Goal: Task Accomplishment & Management: Complete application form

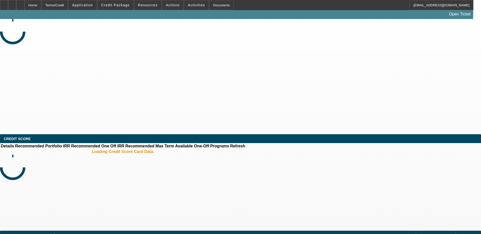
select select "0"
select select "2"
select select "0.1"
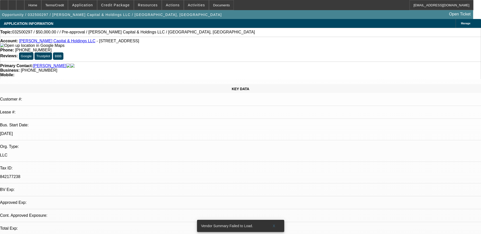
select select "1"
select select "2"
select select "4"
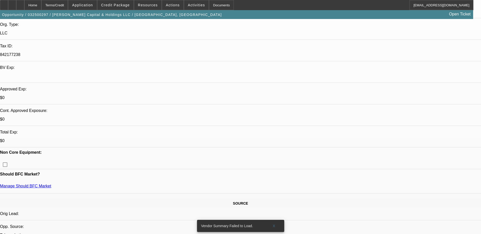
scroll to position [76, 0]
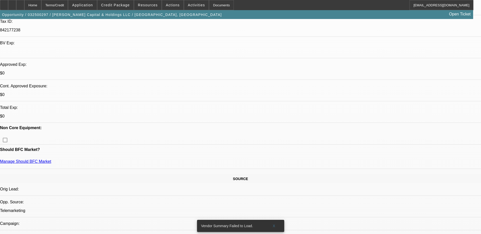
scroll to position [177, 0]
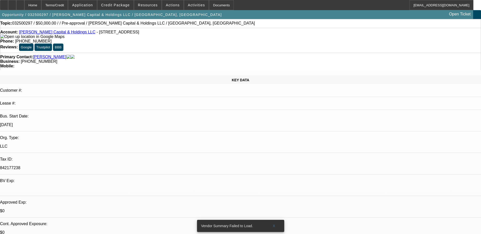
scroll to position [0, 0]
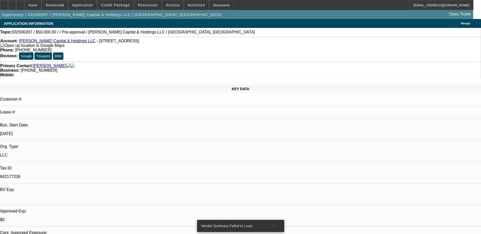
select select "0"
select select "2"
select select "0.1"
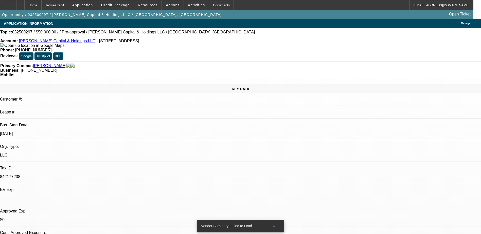
select select "1"
select select "2"
select select "4"
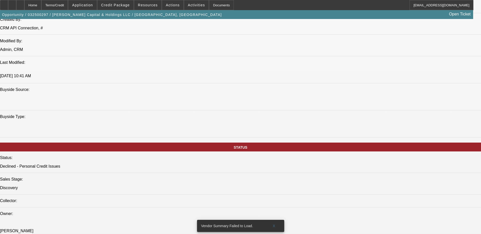
scroll to position [355, 0]
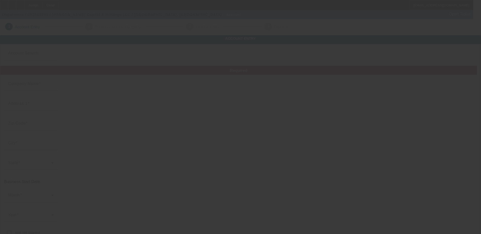
type input "[PERSON_NAME] Capital & Holdings LLC"
type input "25410 Woodvilla Pl"
type input "48075"
type input "Southfield"
type input "[PHONE_NUMBER]"
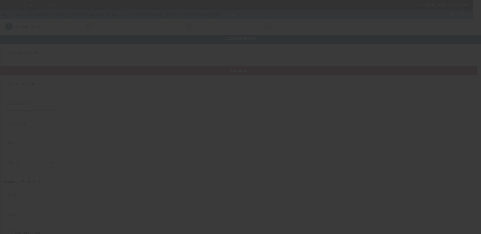
type input "842177238"
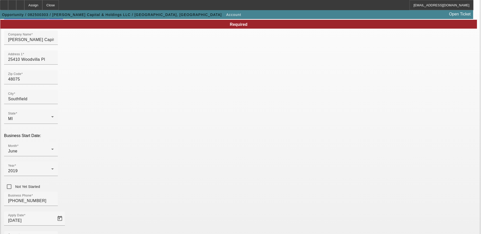
scroll to position [76, 0]
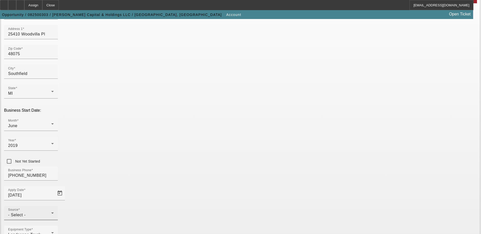
click at [54, 206] on div "Source - Select -" at bounding box center [31, 213] width 46 height 14
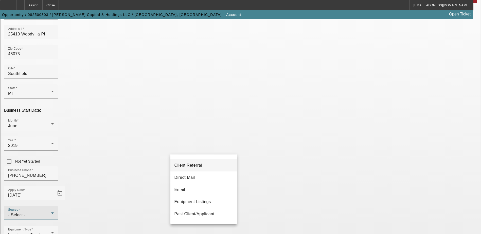
scroll to position [51, 0]
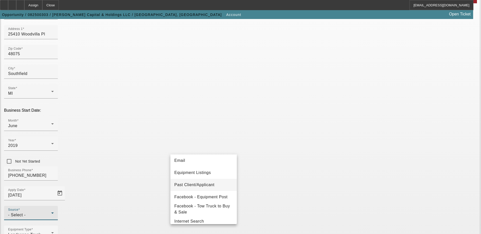
click at [221, 182] on mat-option "Past Client/Applicant" at bounding box center [203, 185] width 66 height 12
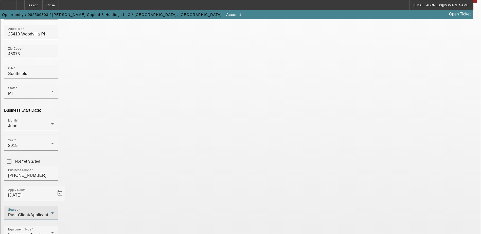
click at [234, 226] on div "Equipment Type Landscape Truck" at bounding box center [240, 236] width 473 height 20
click at [51, 232] on div "Landscape Truck" at bounding box center [29, 235] width 43 height 6
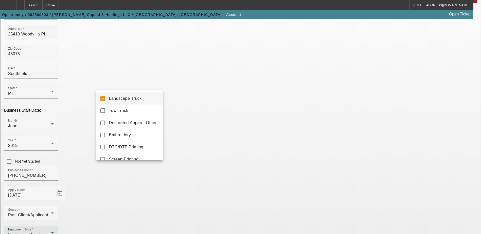
click at [174, 167] on div at bounding box center [240, 117] width 481 height 234
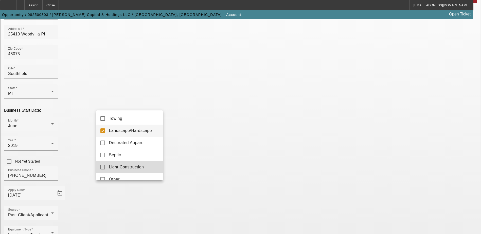
click at [137, 163] on mat-option "Light Construction" at bounding box center [129, 167] width 66 height 12
click at [146, 134] on mat-option "Landscape/Hardscape" at bounding box center [129, 131] width 66 height 12
click at [173, 174] on div at bounding box center [240, 117] width 481 height 234
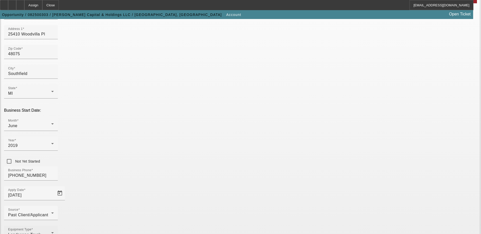
click at [54, 226] on div "Equipment Type Landscape Truck" at bounding box center [31, 233] width 46 height 14
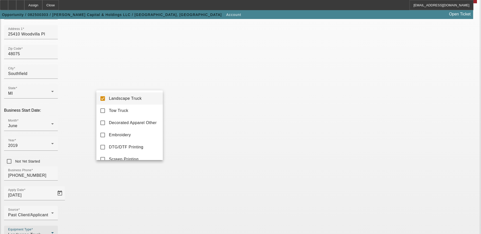
click at [130, 101] on span "Landscape Truck" at bounding box center [125, 99] width 33 height 6
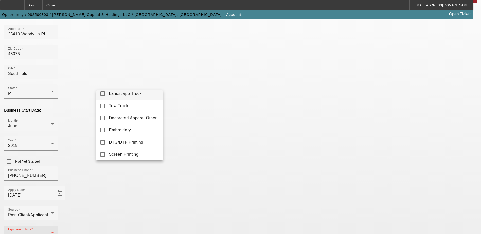
scroll to position [0, 0]
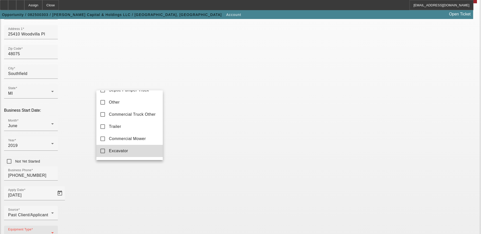
click at [139, 152] on mat-option "Excavator" at bounding box center [129, 151] width 66 height 12
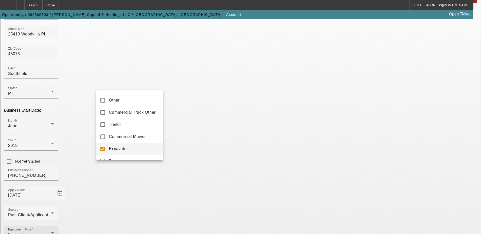
click at [193, 172] on div at bounding box center [240, 117] width 481 height 234
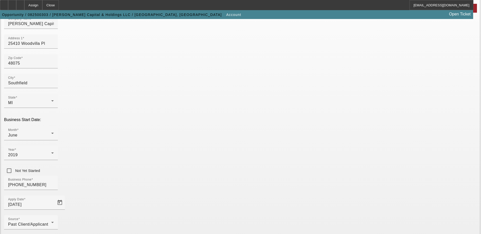
scroll to position [90, 0]
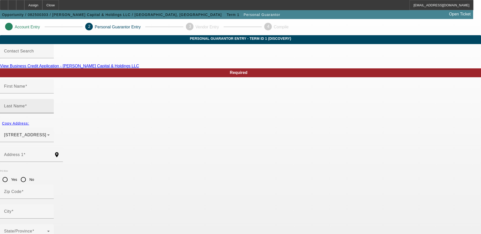
type input "Kharan"
type input "Rayford"
type input "25410 Woodvilla Place"
radio input "true"
type input "48075"
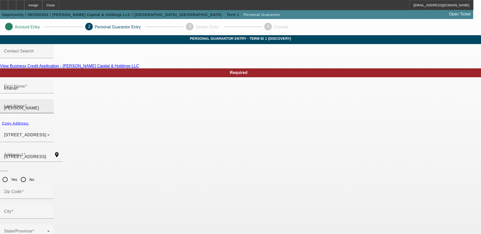
type input "Southfield"
type input "[PHONE_NUMBER]"
type input "100"
type input "370-13-8672"
type input "rayfordinvestments@gmail.com"
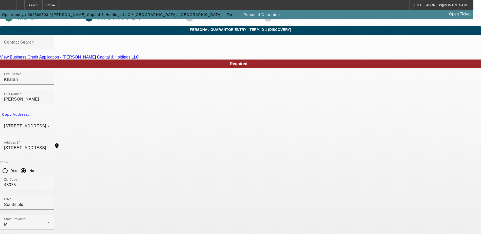
scroll to position [14, 0]
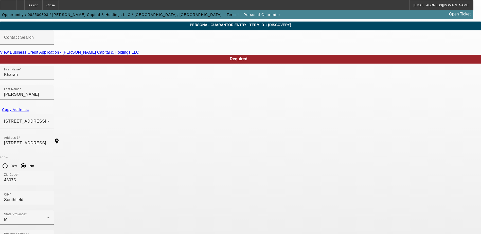
click at [269, 163] on mat-option "Yes" at bounding box center [265, 161] width 42 height 12
click at [50, 114] on div "25410 Woodvilla Place Southfield, MI 48075" at bounding box center [27, 121] width 46 height 14
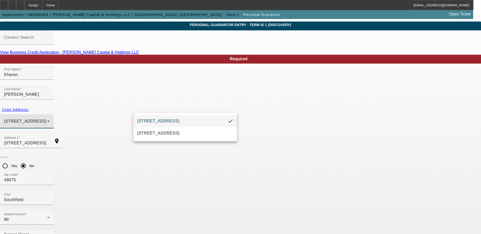
click at [209, 106] on div at bounding box center [240, 117] width 481 height 234
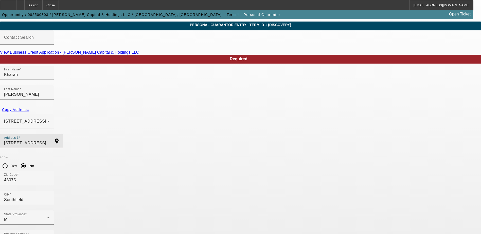
drag, startPoint x: 175, startPoint y: 129, endPoint x: 84, endPoint y: 135, distance: 90.9
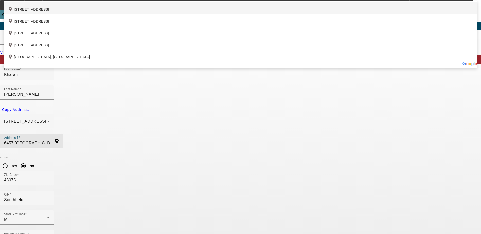
click at [123, 14] on div "add_location 6457 London Street, Detroit, MI 48221, US" at bounding box center [240, 8] width 473 height 12
type input "6457 London Street"
type input "48221"
type input "Detroit"
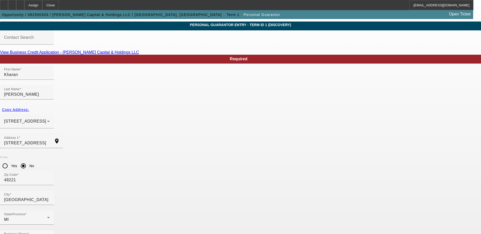
click at [166, 211] on div "State/Province MI" at bounding box center [240, 221] width 481 height 20
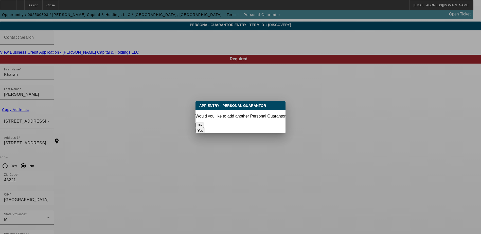
scroll to position [0, 0]
click at [204, 123] on button "No" at bounding box center [199, 125] width 8 height 5
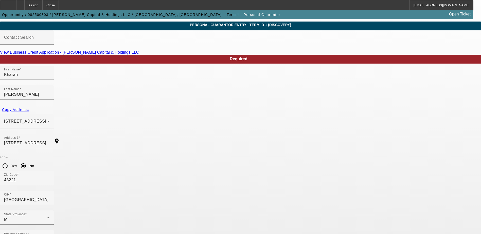
scroll to position [14, 0]
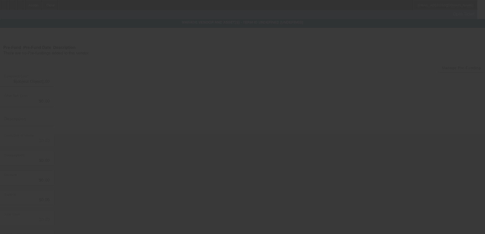
type input "$65,000.00"
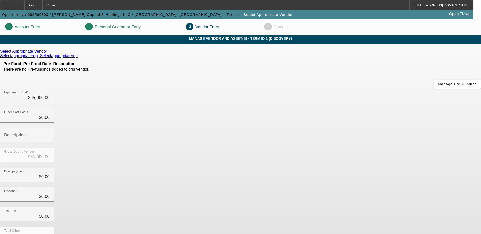
scroll to position [25, 0]
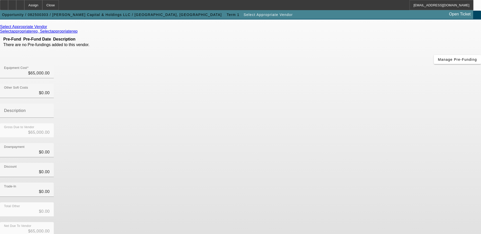
click at [353, 222] on div "Net Due To Vendor $65,000.00" at bounding box center [240, 232] width 481 height 20
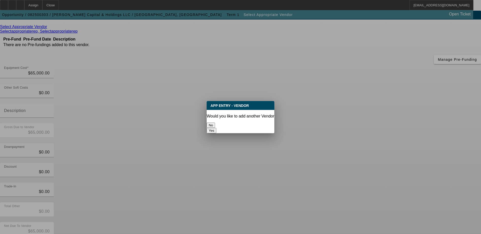
scroll to position [0, 0]
click at [215, 123] on button "No" at bounding box center [211, 125] width 8 height 5
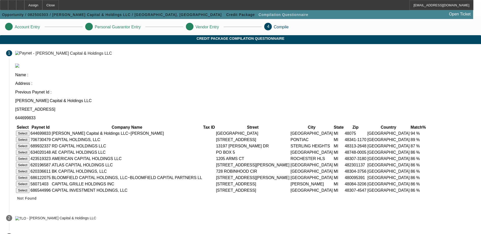
click at [29, 131] on button "Select" at bounding box center [22, 133] width 13 height 5
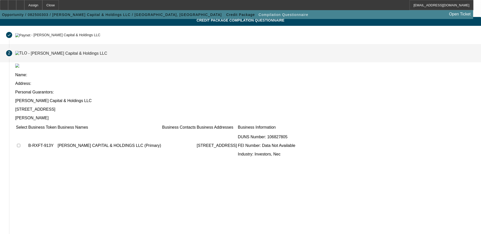
click at [20, 144] on input "checkbox" at bounding box center [18, 145] width 3 height 3
checkbox input "true"
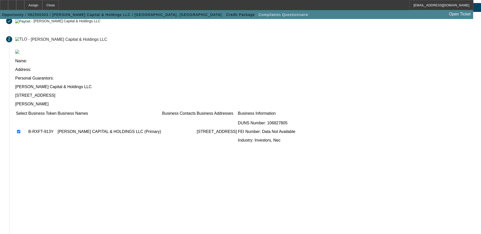
scroll to position [46, 0]
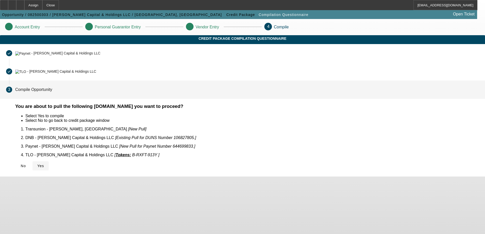
click at [44, 164] on span "Yes" at bounding box center [40, 166] width 7 height 4
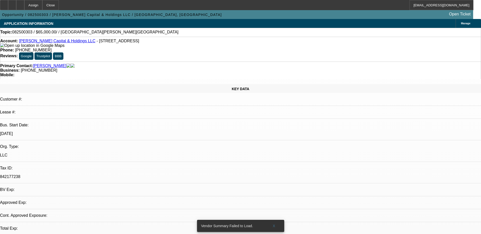
select select "0"
select select "2"
select select "0.1"
select select "4"
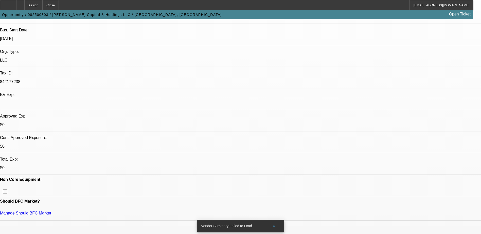
scroll to position [25, 0]
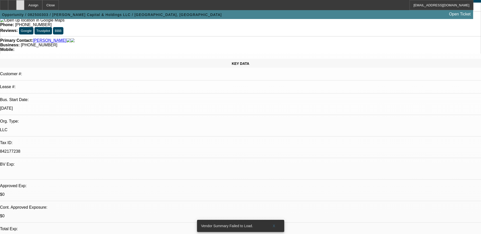
click at [24, 7] on div at bounding box center [20, 5] width 8 height 10
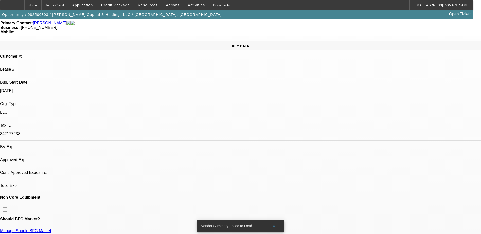
select select "0"
select select "2"
select select "0.1"
select select "4"
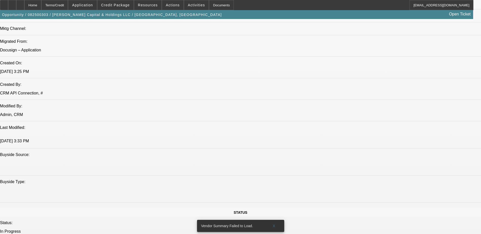
scroll to position [253, 0]
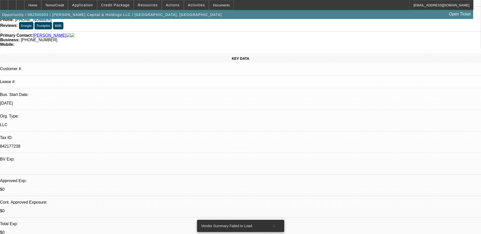
scroll to position [0, 0]
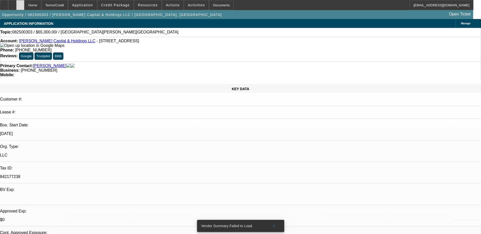
click at [20, 3] on icon at bounding box center [20, 3] width 0 height 0
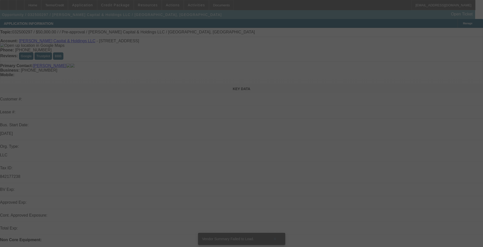
scroll to position [152, 0]
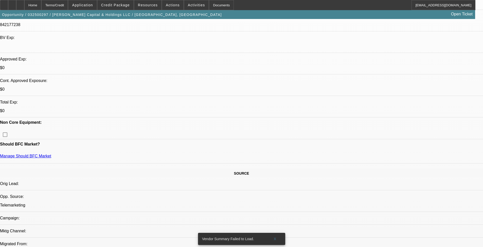
select select "0"
select select "2"
select select "0.1"
select select "4"
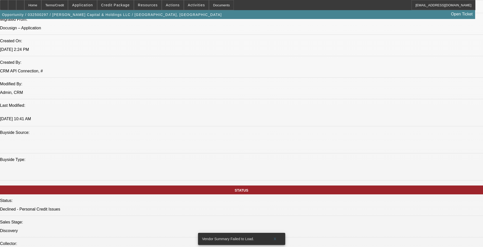
scroll to position [225, 0]
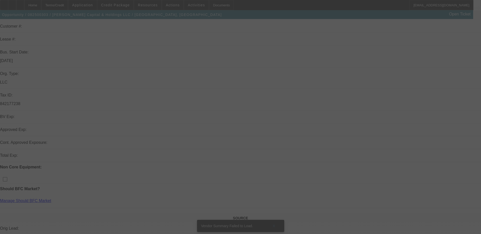
scroll to position [76, 0]
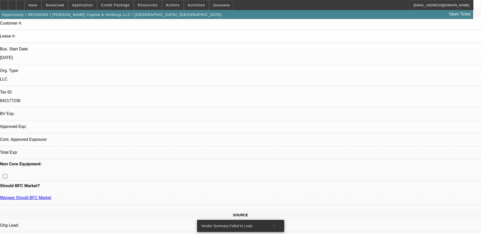
select select "0"
select select "2"
select select "0.1"
select select "1"
select select "2"
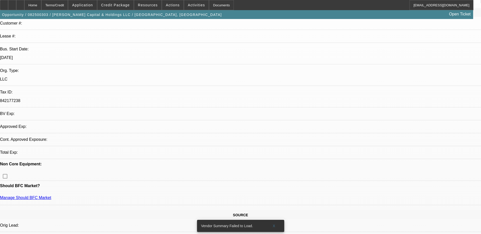
select select "4"
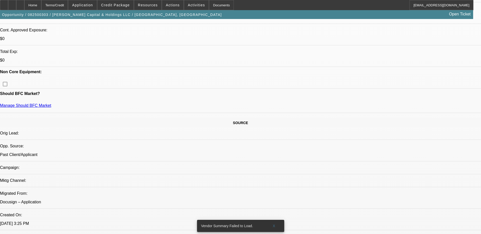
scroll to position [177, 0]
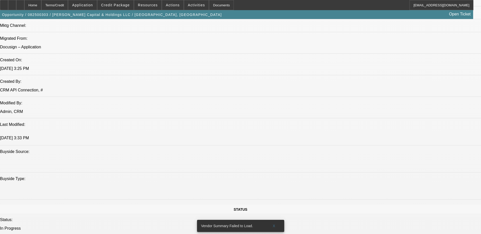
scroll to position [355, 0]
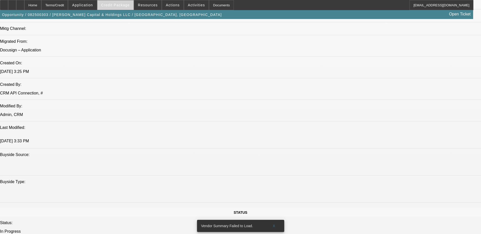
click at [127, 6] on span "Credit Package" at bounding box center [115, 5] width 29 height 4
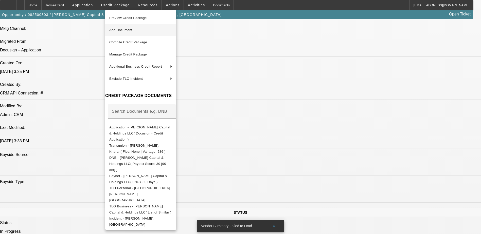
click at [144, 29] on span "Add Document" at bounding box center [140, 30] width 63 height 6
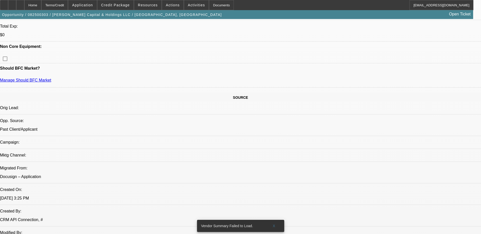
scroll to position [101, 0]
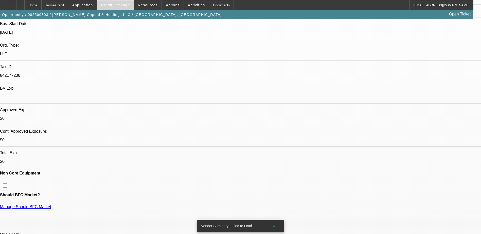
click at [109, 4] on span "Credit Package" at bounding box center [115, 5] width 29 height 4
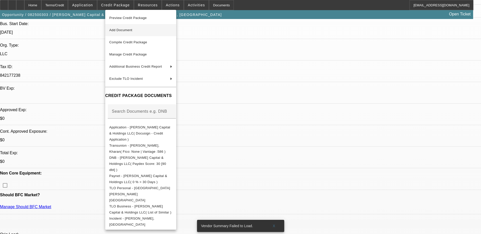
click at [149, 36] on button "Add Document" at bounding box center [140, 30] width 71 height 12
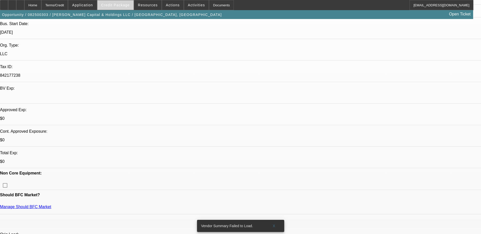
click at [123, 6] on span "Credit Package" at bounding box center [115, 5] width 29 height 4
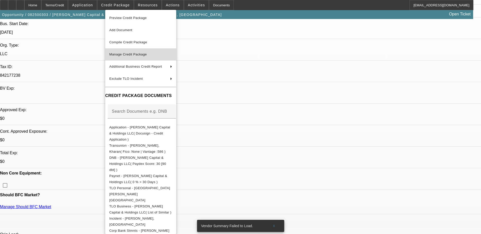
click at [158, 56] on span "Manage Credit Package" at bounding box center [140, 54] width 63 height 6
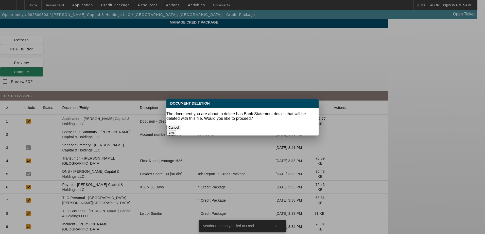
click at [176, 130] on button "Yes" at bounding box center [171, 132] width 10 height 5
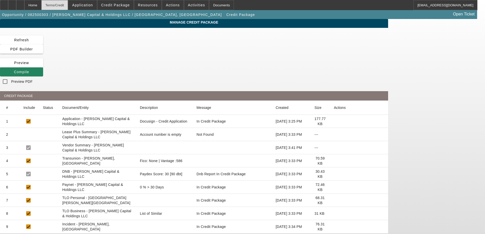
click at [68, 7] on div "Terms/Credit" at bounding box center [54, 5] width 27 height 10
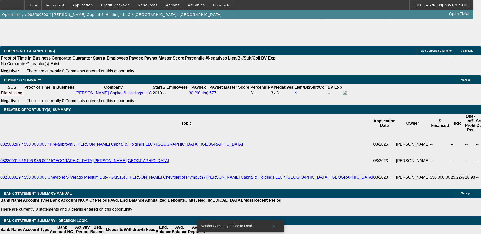
select select "0"
select select "2"
select select "0.1"
select select "4"
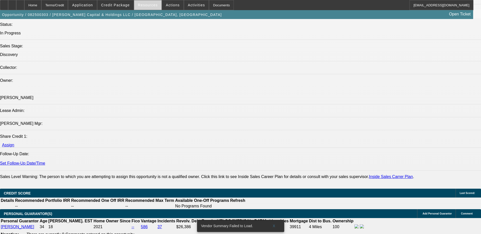
scroll to position [512, 0]
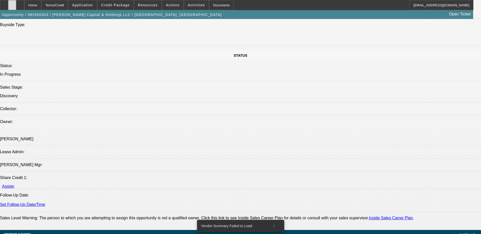
click at [16, 6] on div at bounding box center [12, 5] width 8 height 10
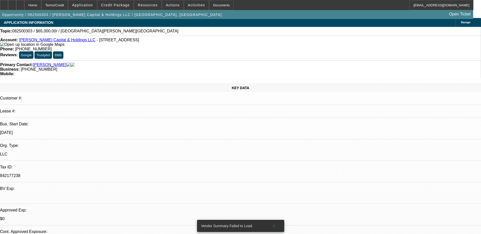
scroll to position [0, 0]
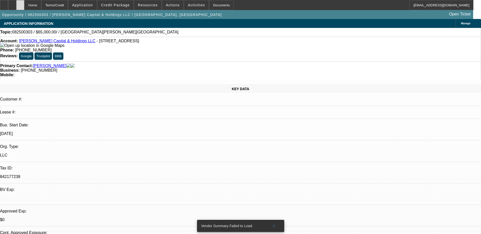
click at [24, 7] on div at bounding box center [20, 5] width 8 height 10
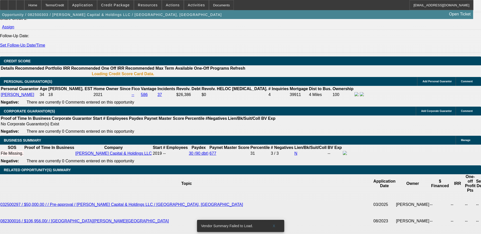
select select "0"
select select "2"
select select "0.1"
select select "4"
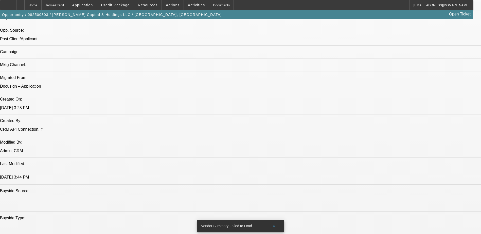
scroll to position [268, 0]
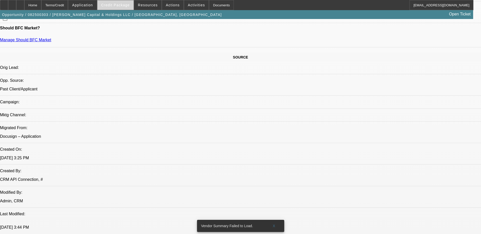
click at [115, 8] on span at bounding box center [115, 5] width 36 height 12
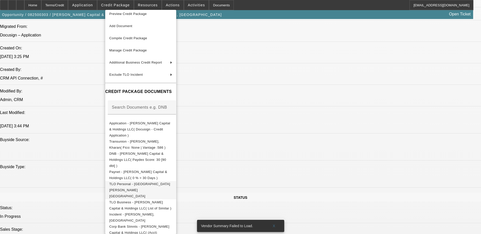
scroll to position [5, 0]
click at [268, 169] on div at bounding box center [240, 117] width 481 height 234
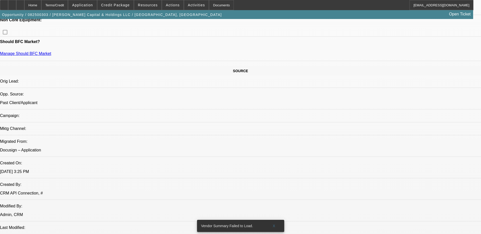
scroll to position [279, 0]
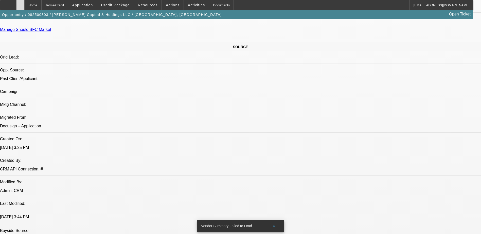
click at [24, 1] on div at bounding box center [20, 5] width 8 height 10
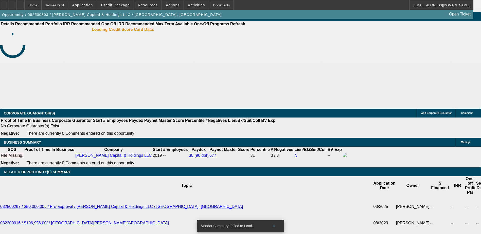
select select "0"
select select "2"
select select "0.1"
select select "4"
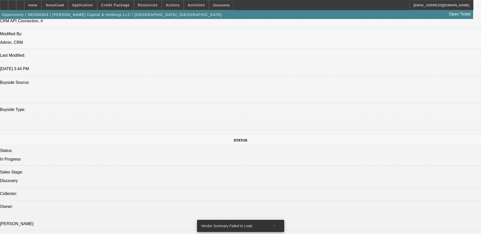
scroll to position [333, 0]
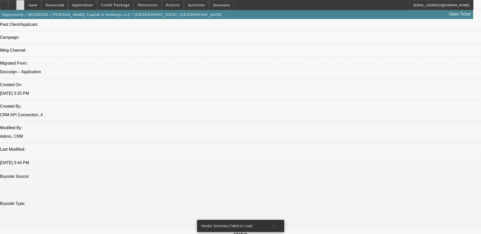
click at [24, 6] on div at bounding box center [20, 5] width 8 height 10
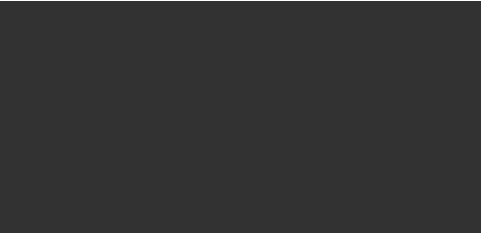
scroll to position [605, 0]
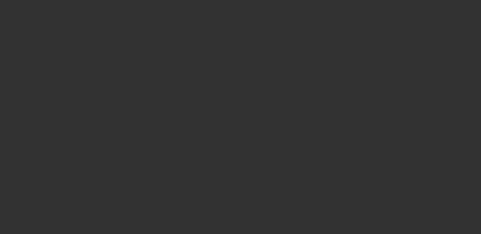
select select "0"
select select "2"
select select "0.1"
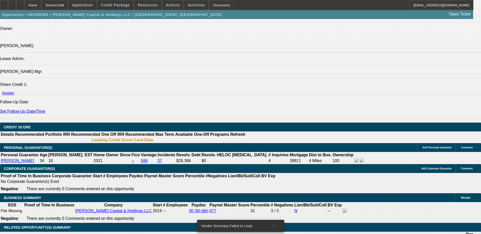
select select "1"
select select "2"
select select "4"
